Goal: Task Accomplishment & Management: Manage account settings

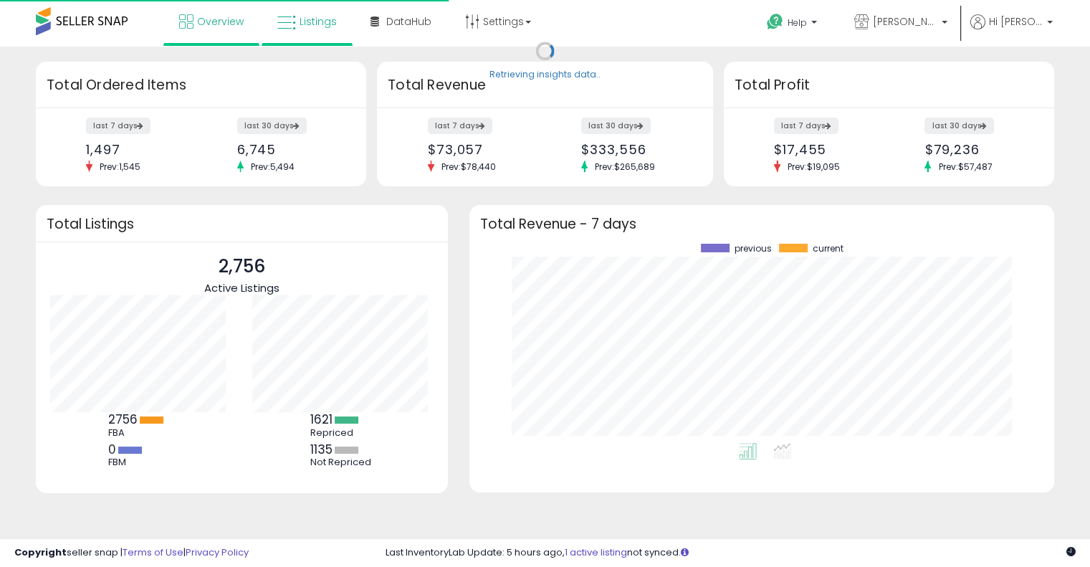
scroll to position [198, 556]
click at [298, 18] on link "Listings" at bounding box center [307, 21] width 81 height 43
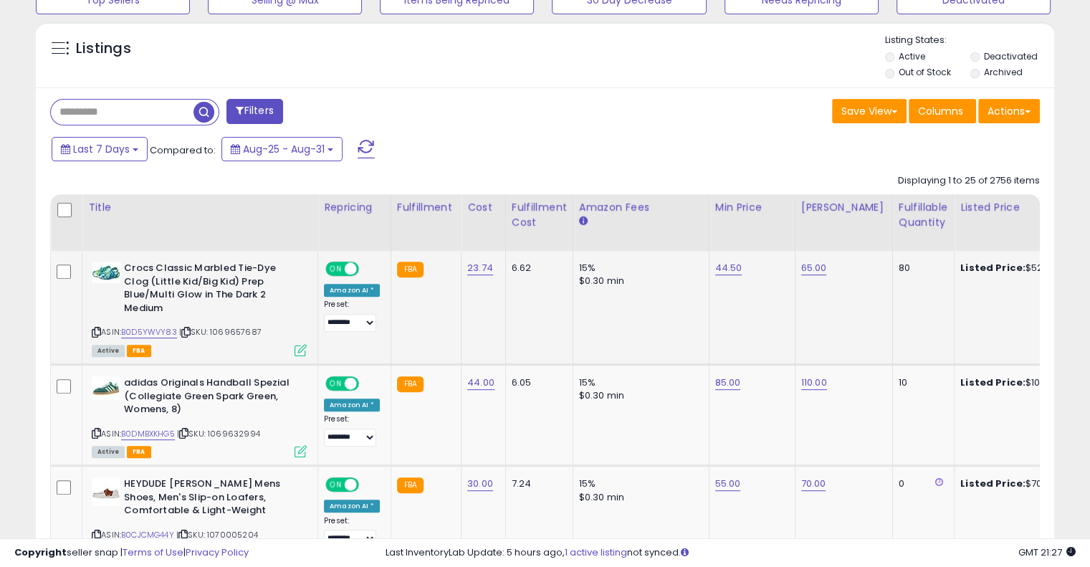
scroll to position [573, 0]
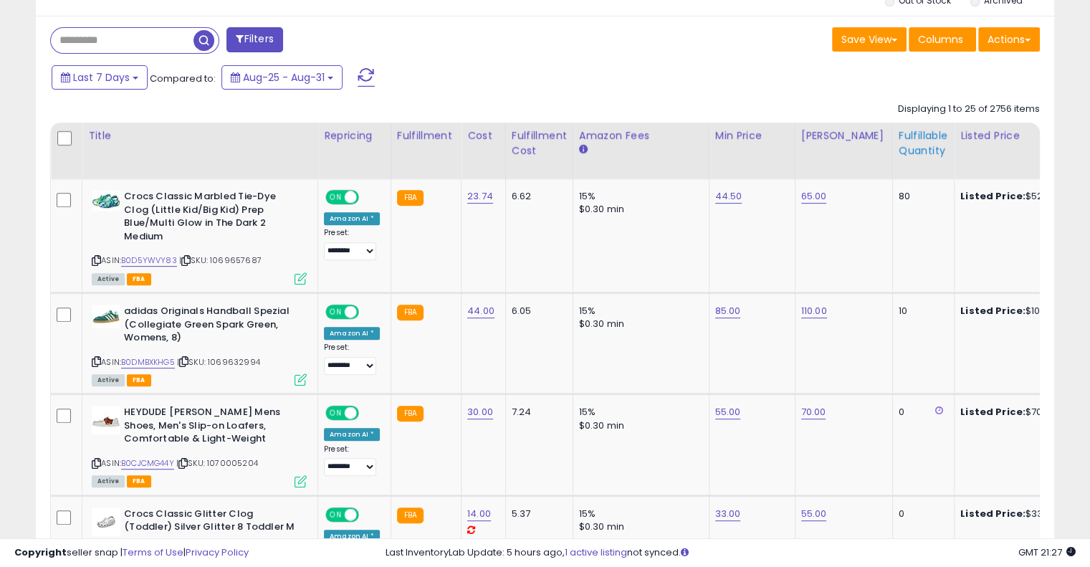
click at [899, 143] on div "Fulfillable Quantity" at bounding box center [923, 143] width 49 height 30
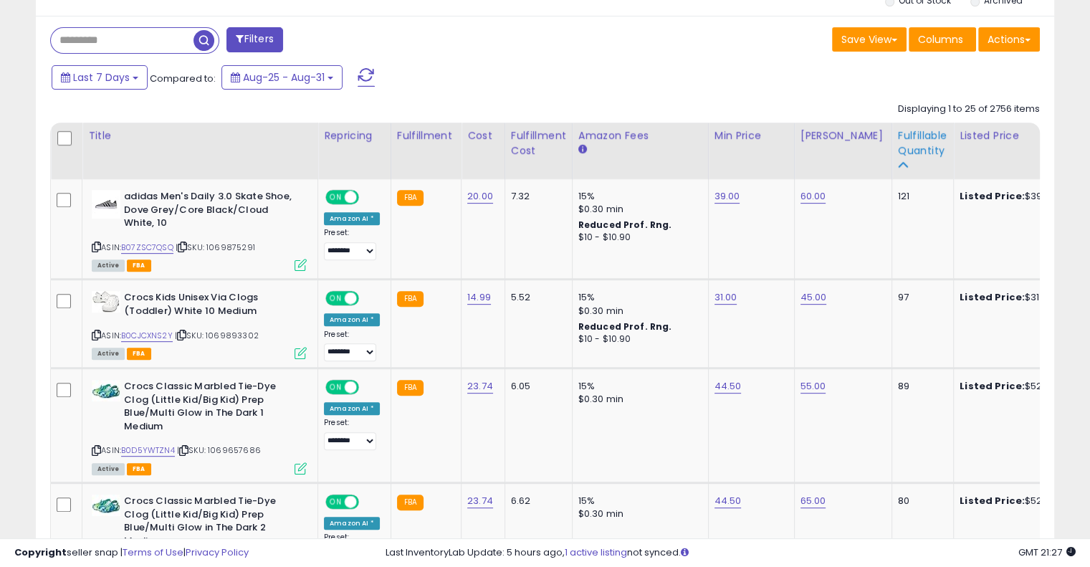
click at [916, 146] on div "Fulfillable Quantity" at bounding box center [922, 143] width 49 height 30
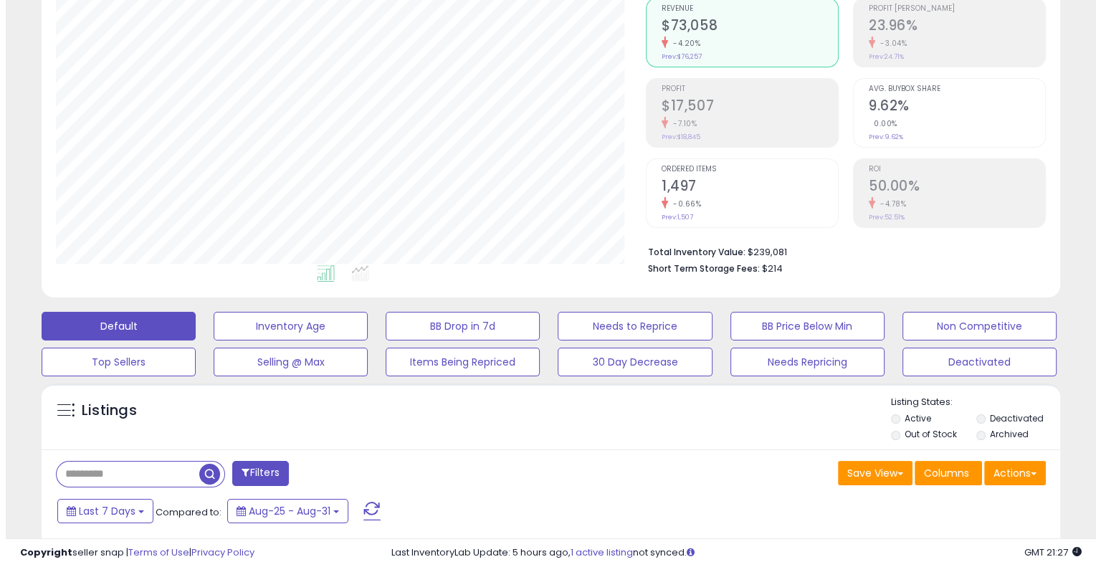
scroll to position [106, 0]
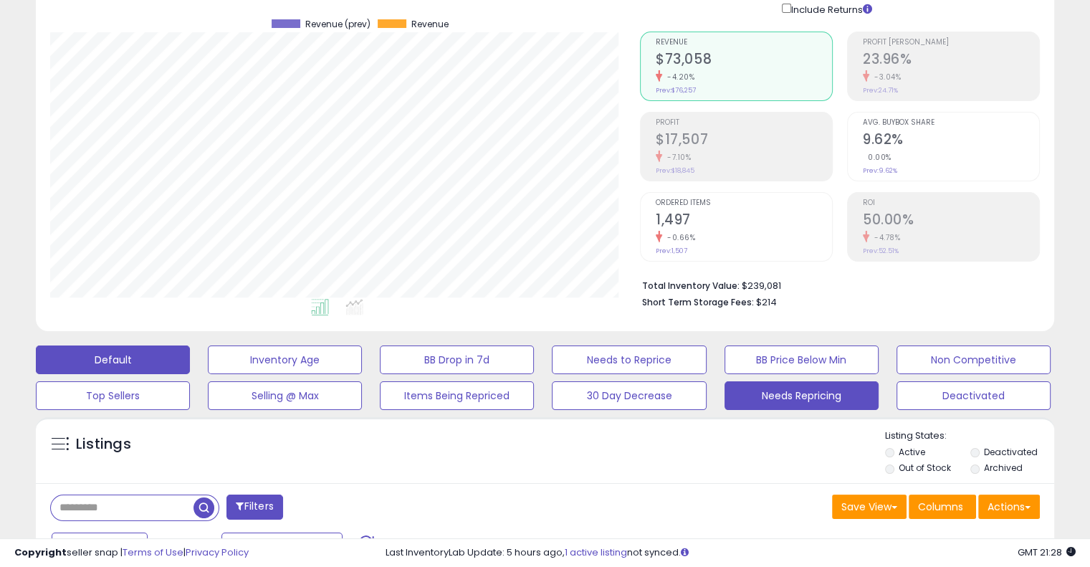
click at [838, 395] on button "Needs Repricing" at bounding box center [801, 395] width 154 height 29
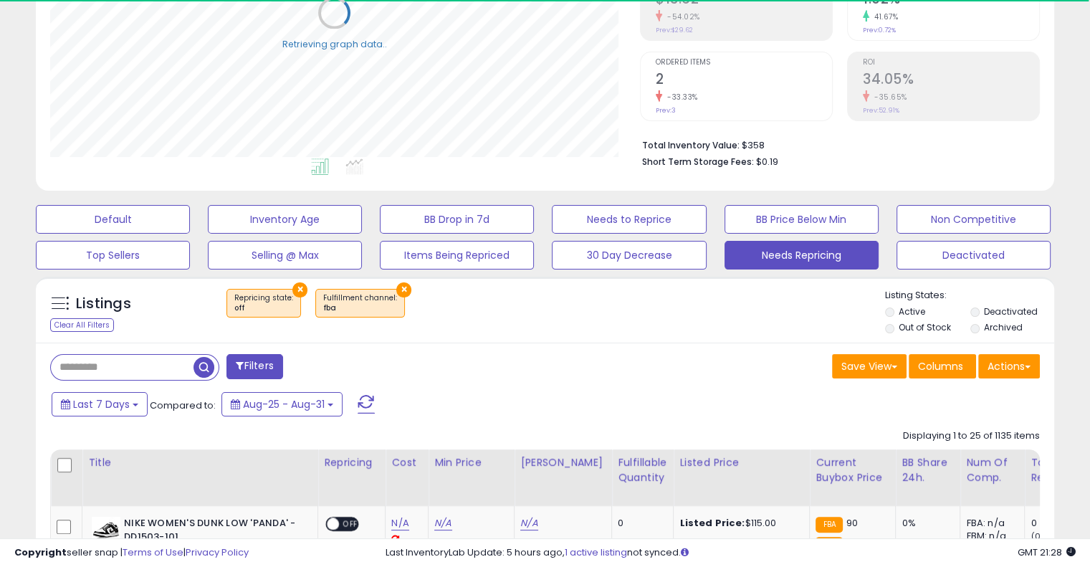
scroll to position [249, 0]
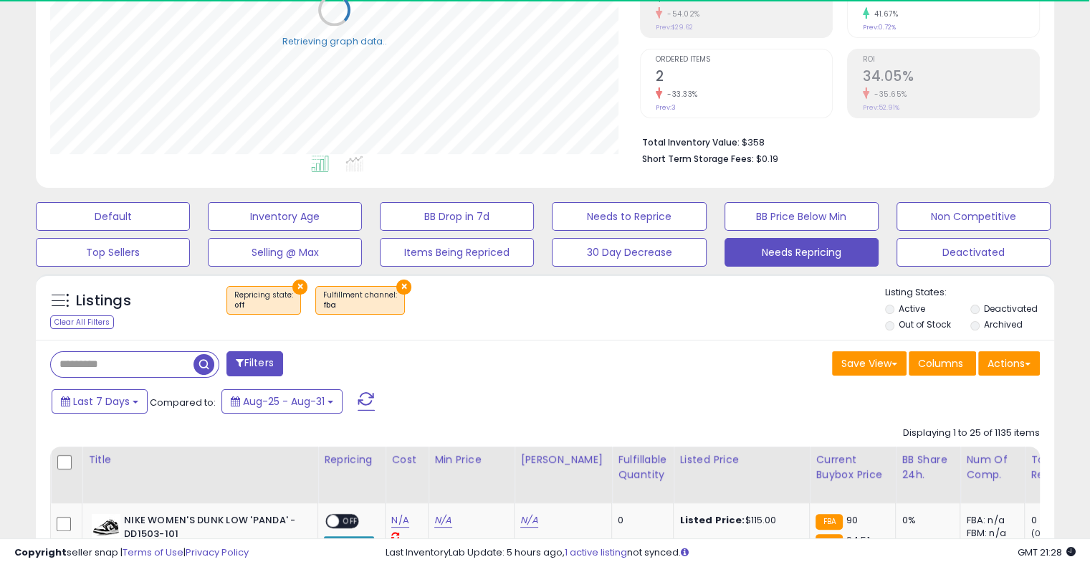
click at [980, 309] on li "Deactivated" at bounding box center [1011, 310] width 83 height 16
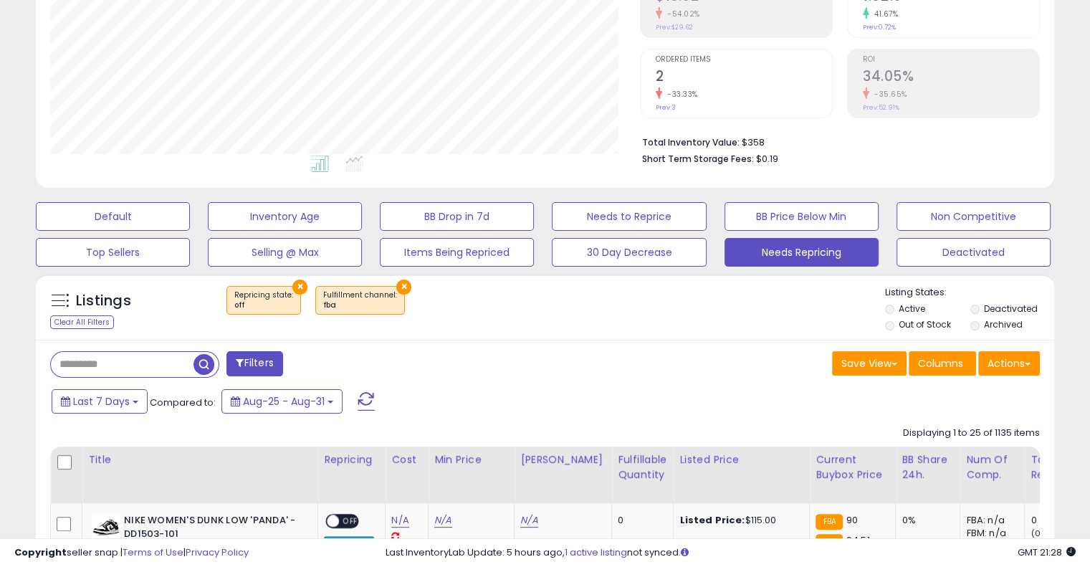
scroll to position [293, 589]
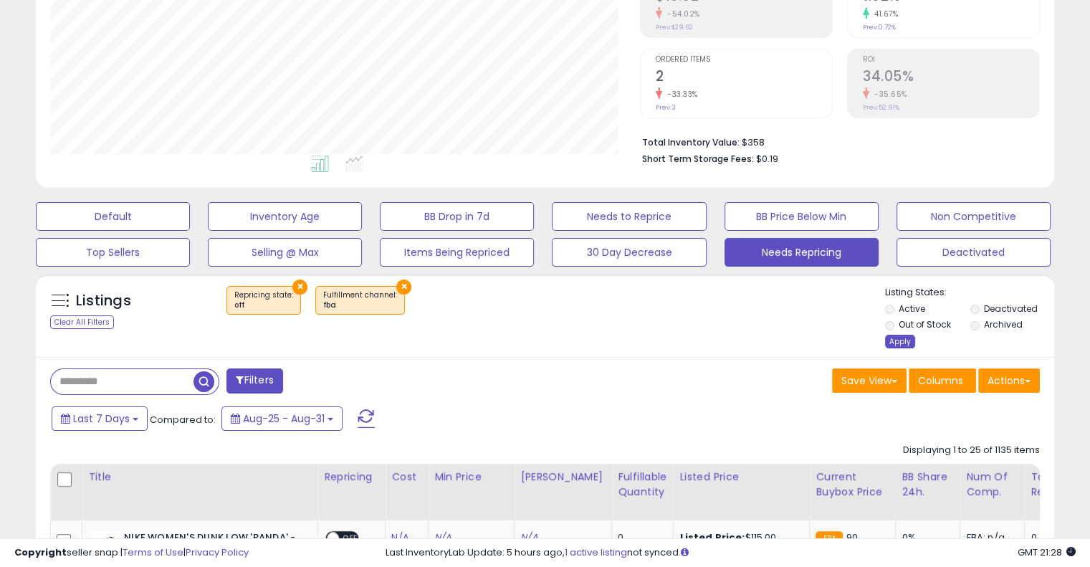
click at [913, 338] on div "Apply" at bounding box center [900, 342] width 30 height 14
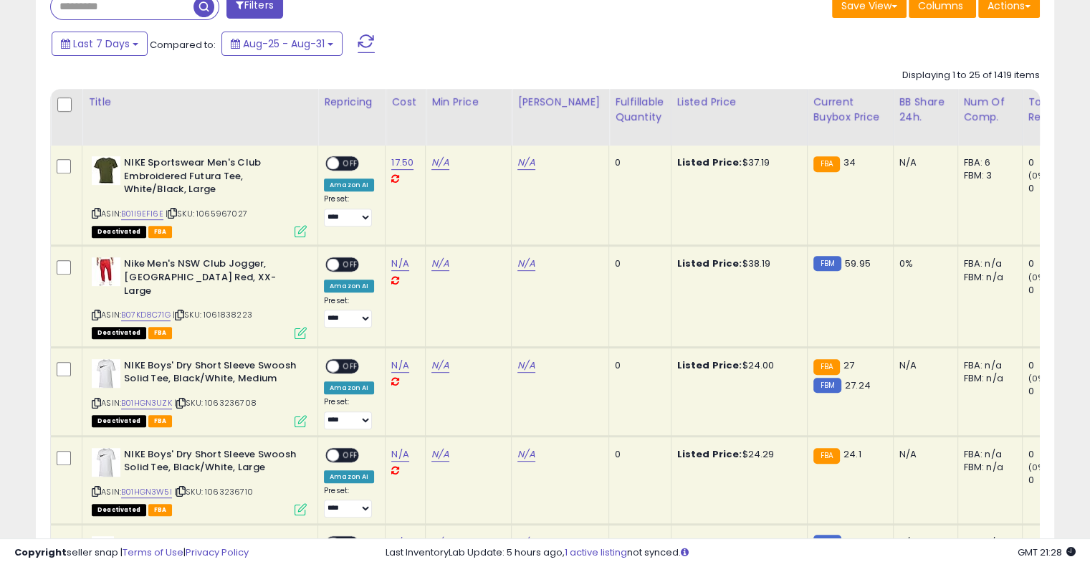
scroll to position [608, 0]
drag, startPoint x: 632, startPoint y: 107, endPoint x: 590, endPoint y: 177, distance: 81.4
click at [632, 105] on div "Fulfillable Quantity" at bounding box center [639, 109] width 49 height 30
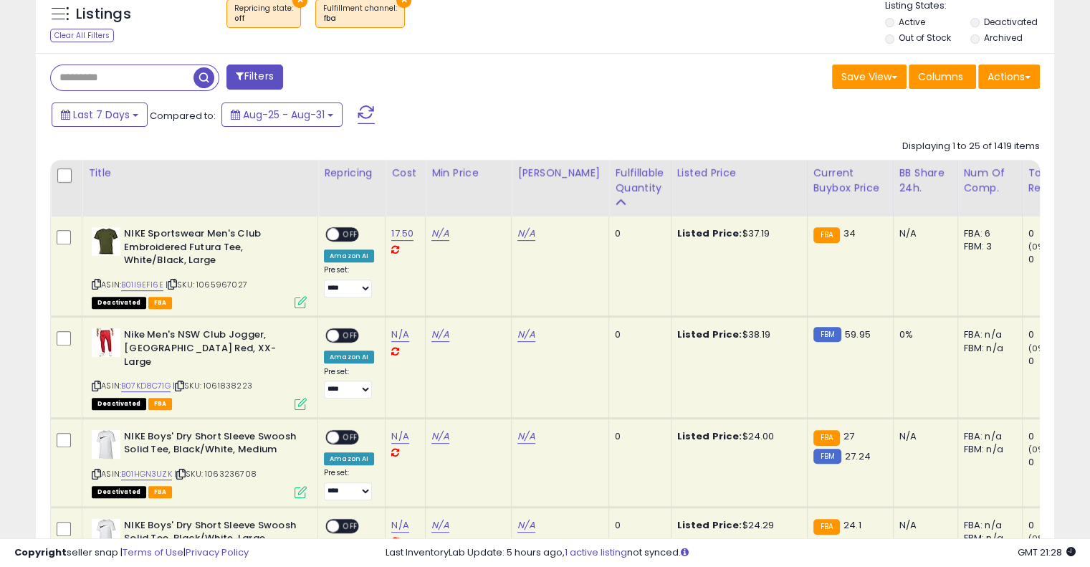
scroll to position [321, 0]
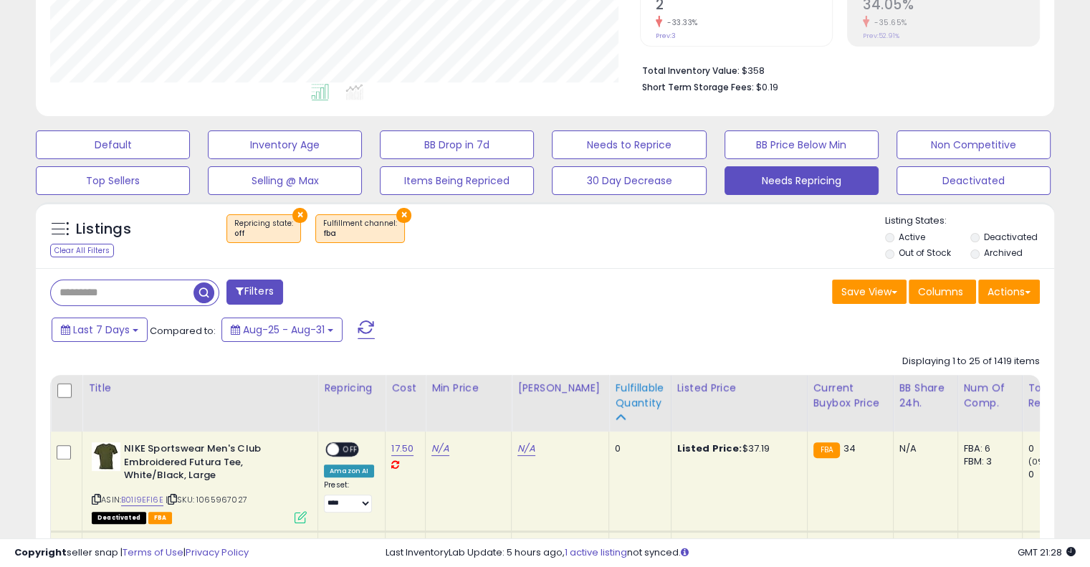
click at [616, 397] on div "Fulfillable Quantity" at bounding box center [639, 396] width 49 height 30
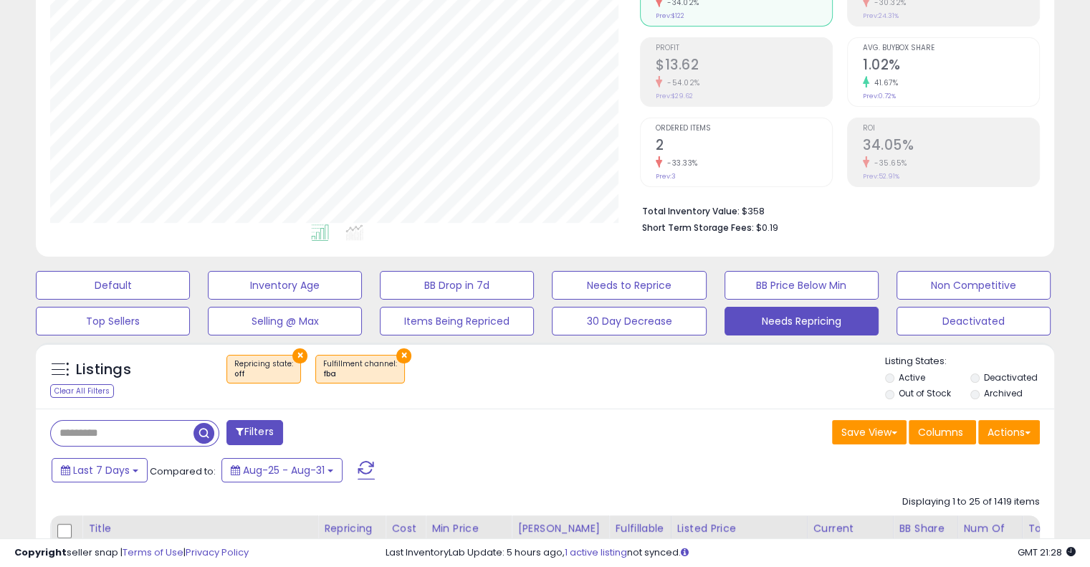
scroll to position [215, 0]
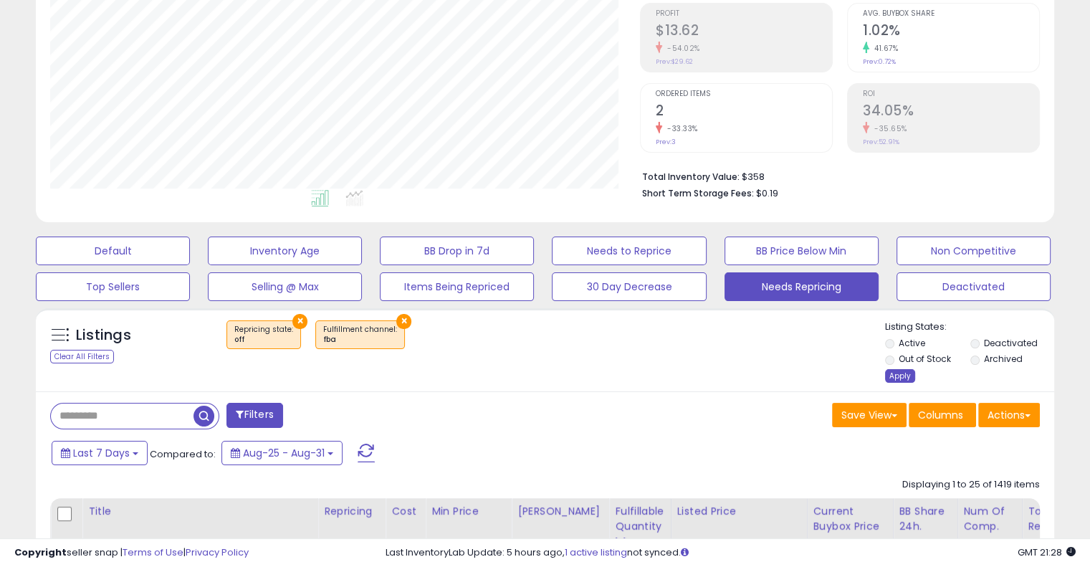
click at [896, 375] on div "Apply" at bounding box center [900, 376] width 30 height 14
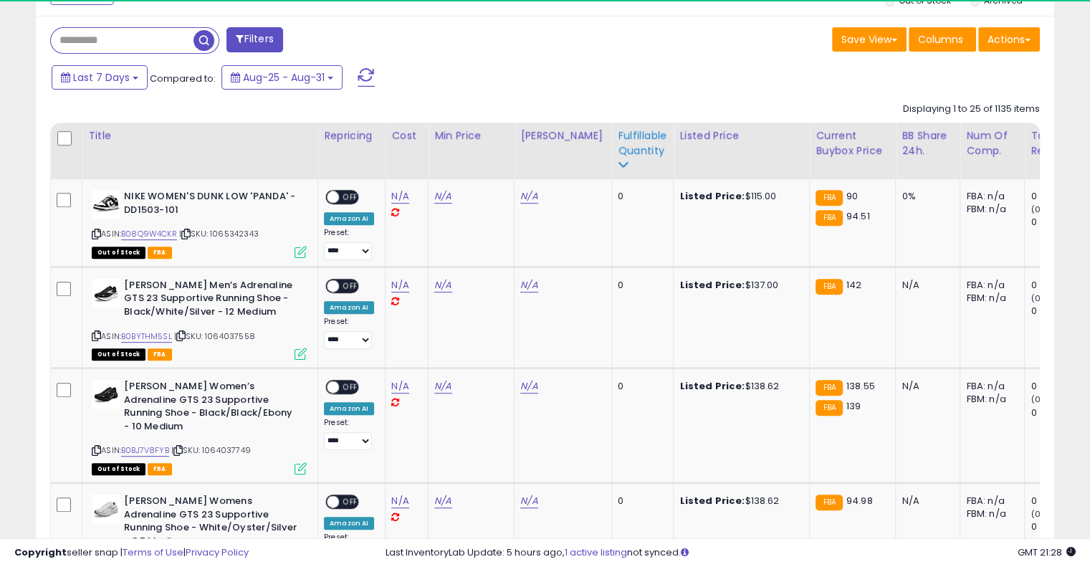
scroll to position [293, 589]
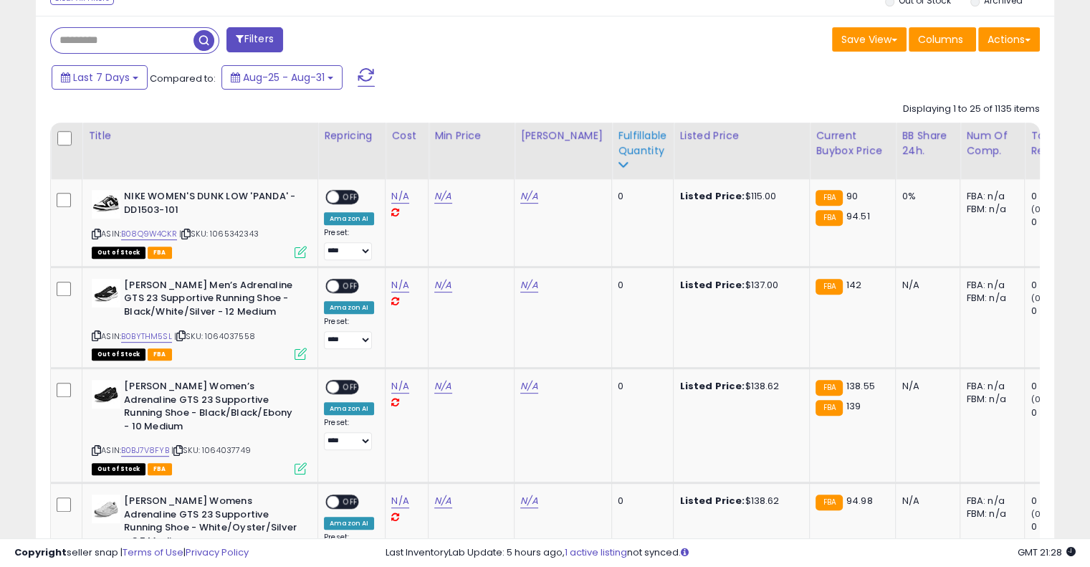
click at [626, 148] on div "Fulfillable Quantity" at bounding box center [642, 143] width 49 height 30
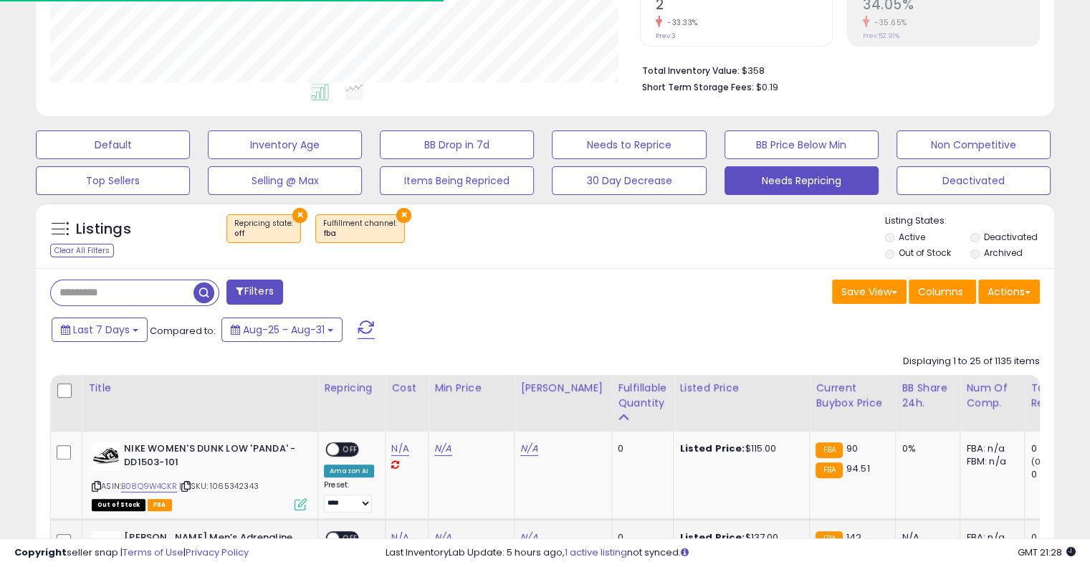
scroll to position [573, 0]
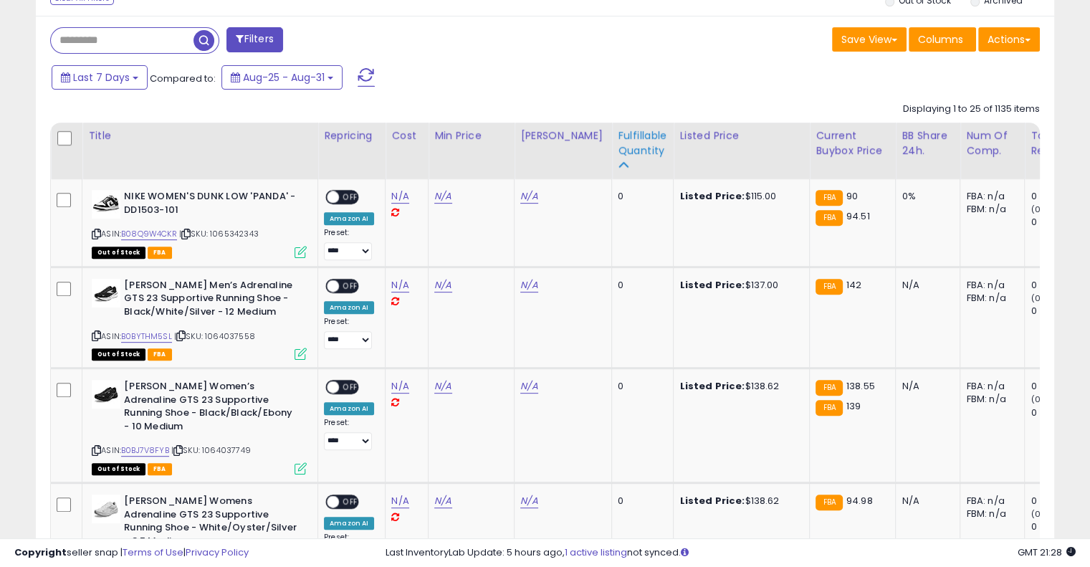
click at [623, 148] on div "Fulfillable Quantity" at bounding box center [642, 143] width 49 height 30
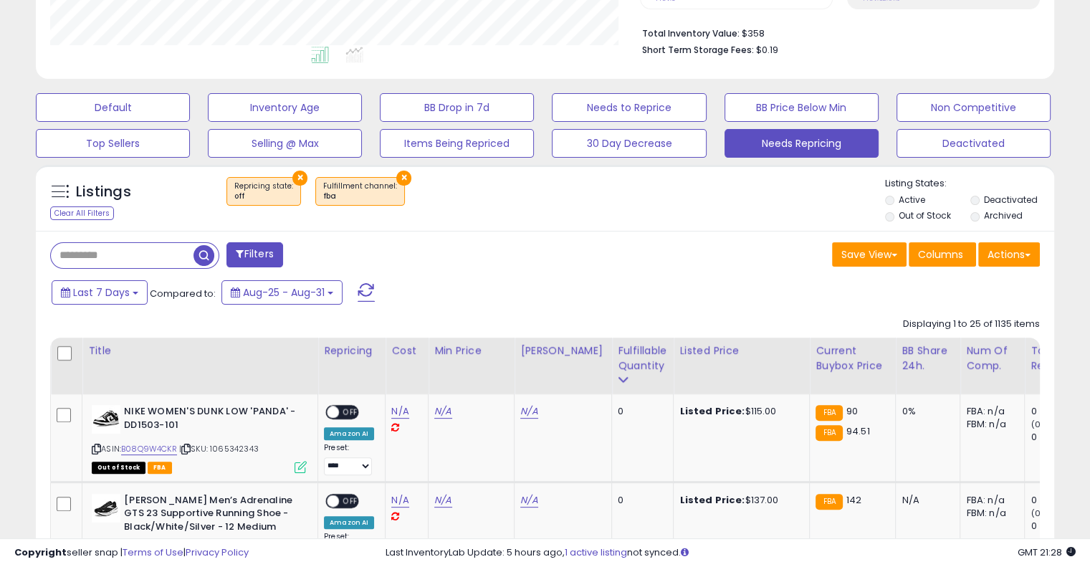
scroll to position [0, 0]
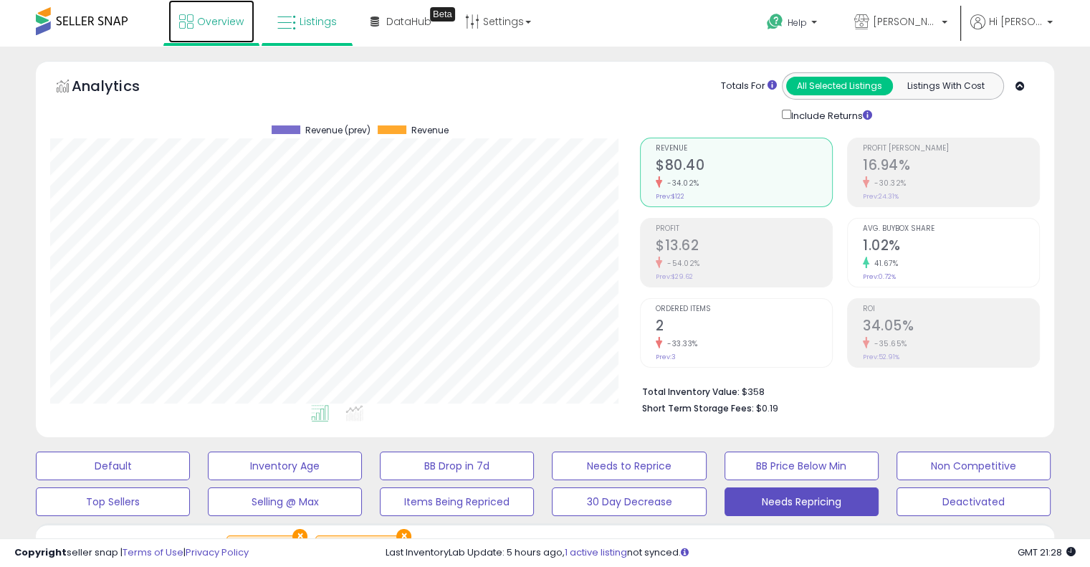
click at [216, 26] on span "Overview" at bounding box center [220, 21] width 47 height 14
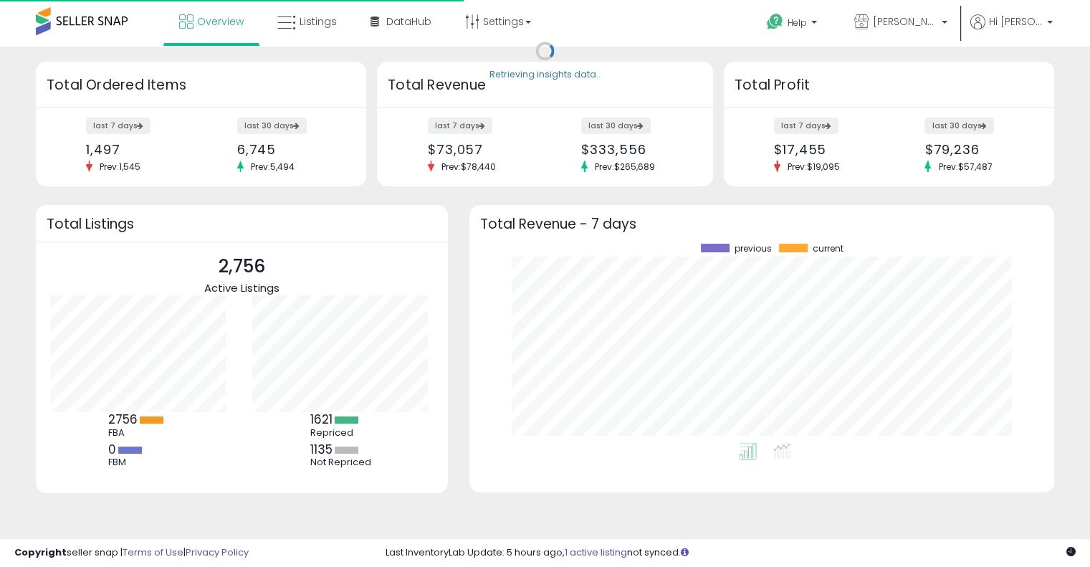
scroll to position [198, 556]
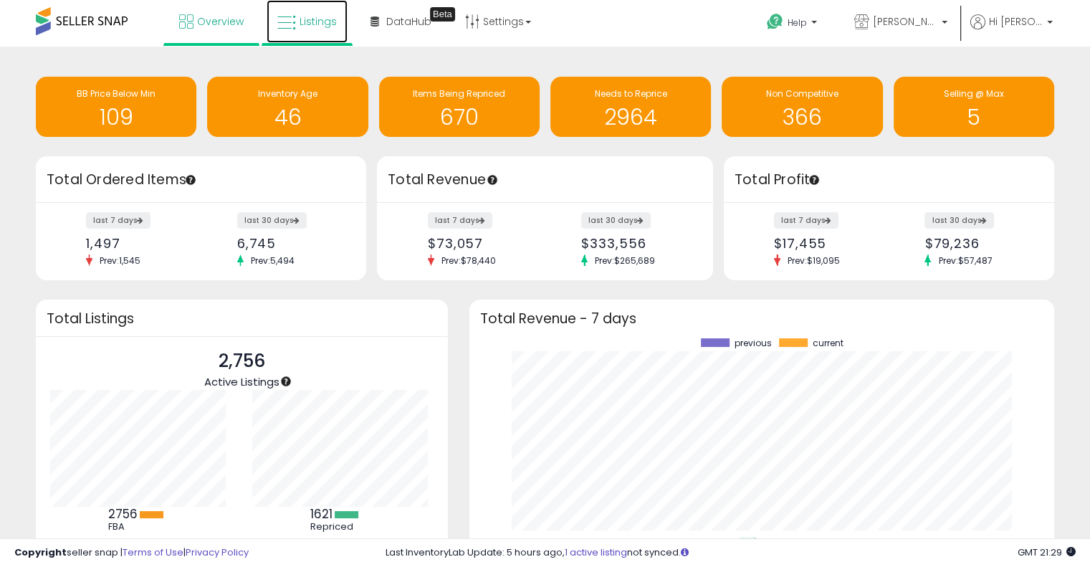
click at [333, 22] on span "Listings" at bounding box center [318, 21] width 37 height 14
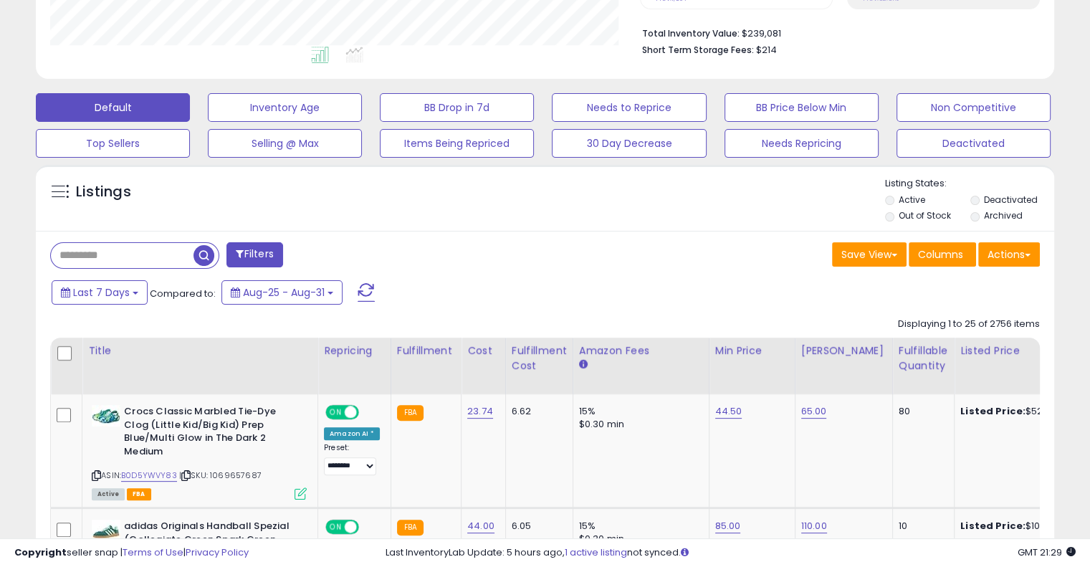
scroll to position [293, 589]
click at [980, 199] on li "Deactivated" at bounding box center [1011, 201] width 83 height 16
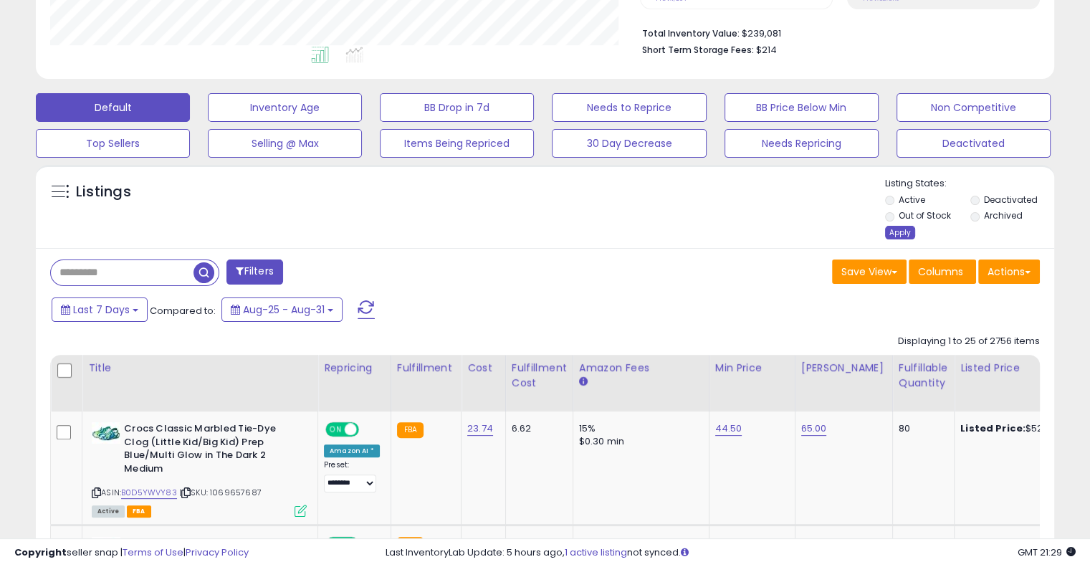
click at [893, 233] on div "Apply" at bounding box center [900, 233] width 30 height 14
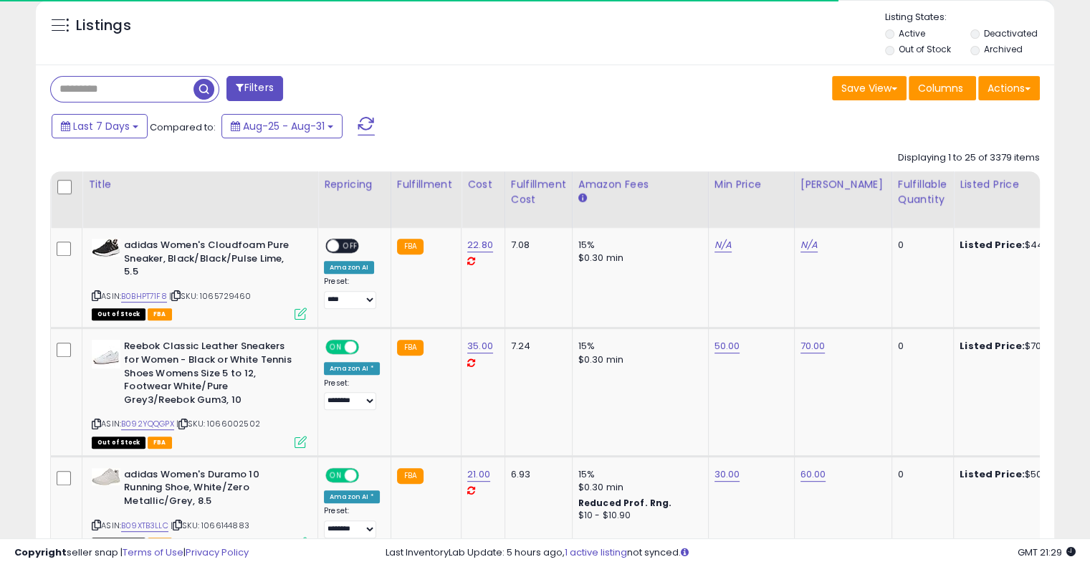
scroll to position [536, 0]
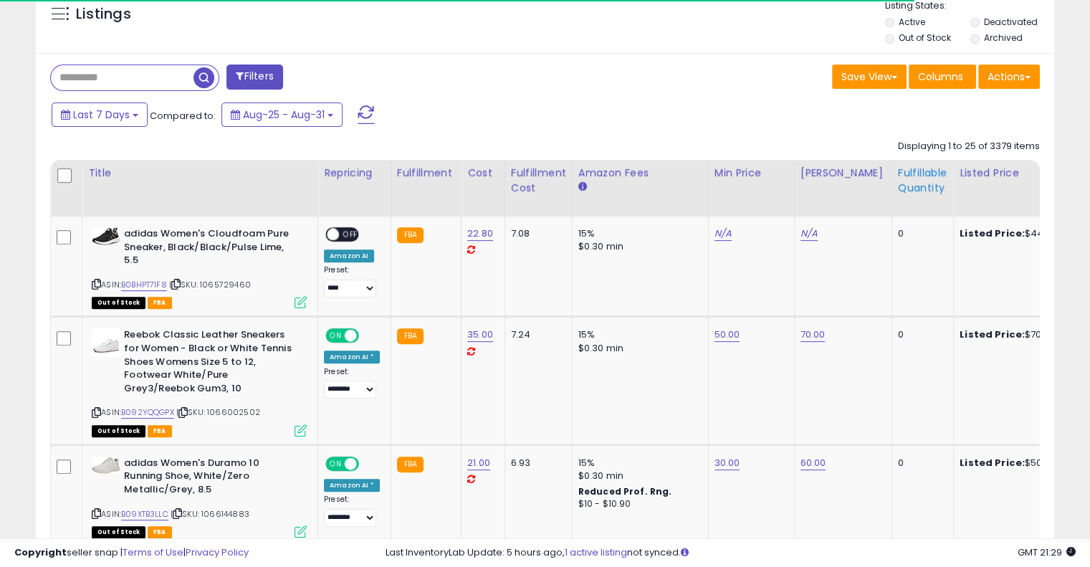
click at [901, 180] on div "Fulfillable Quantity" at bounding box center [922, 181] width 49 height 30
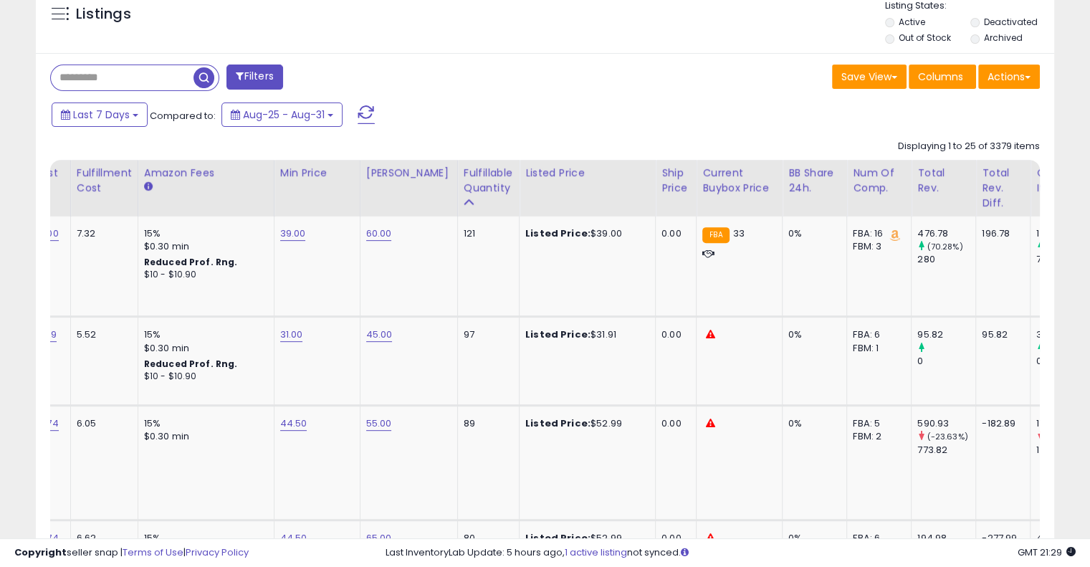
scroll to position [0, 0]
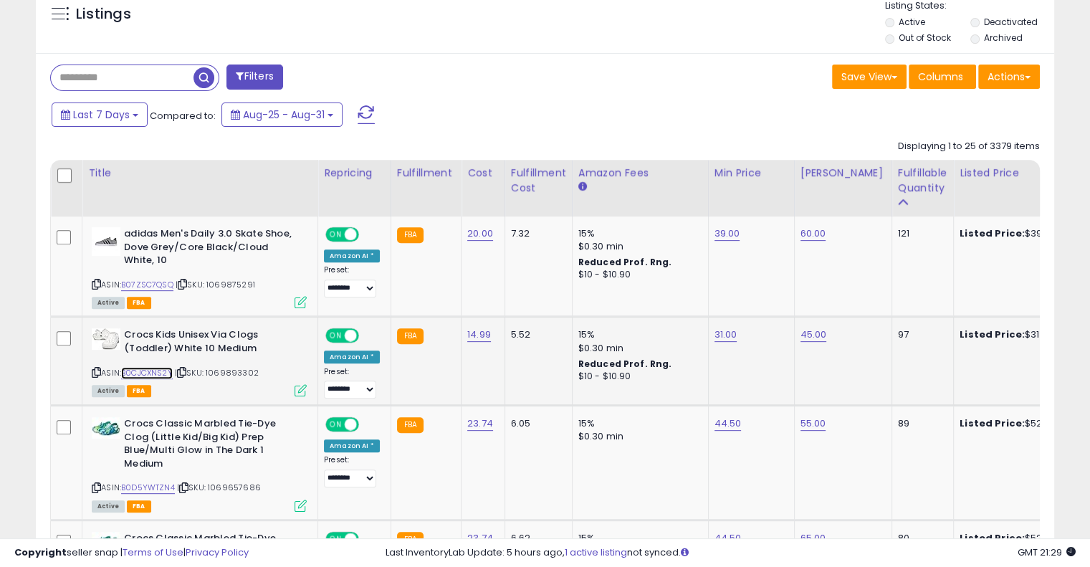
click at [163, 368] on link "B0CJCXNS2Y" at bounding box center [147, 373] width 52 height 12
